Goal: Go to known website: Access a specific website the user already knows

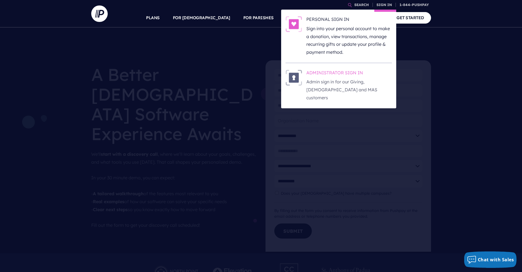
click at [353, 73] on h6 "ADMINISTRATOR SIGN IN" at bounding box center [348, 74] width 85 height 8
click at [356, 73] on h6 "ADMINISTRATOR SIGN IN" at bounding box center [348, 74] width 85 height 8
click at [339, 72] on h6 "ADMINISTRATOR SIGN IN" at bounding box center [348, 74] width 85 height 8
